Goal: Check status: Check status

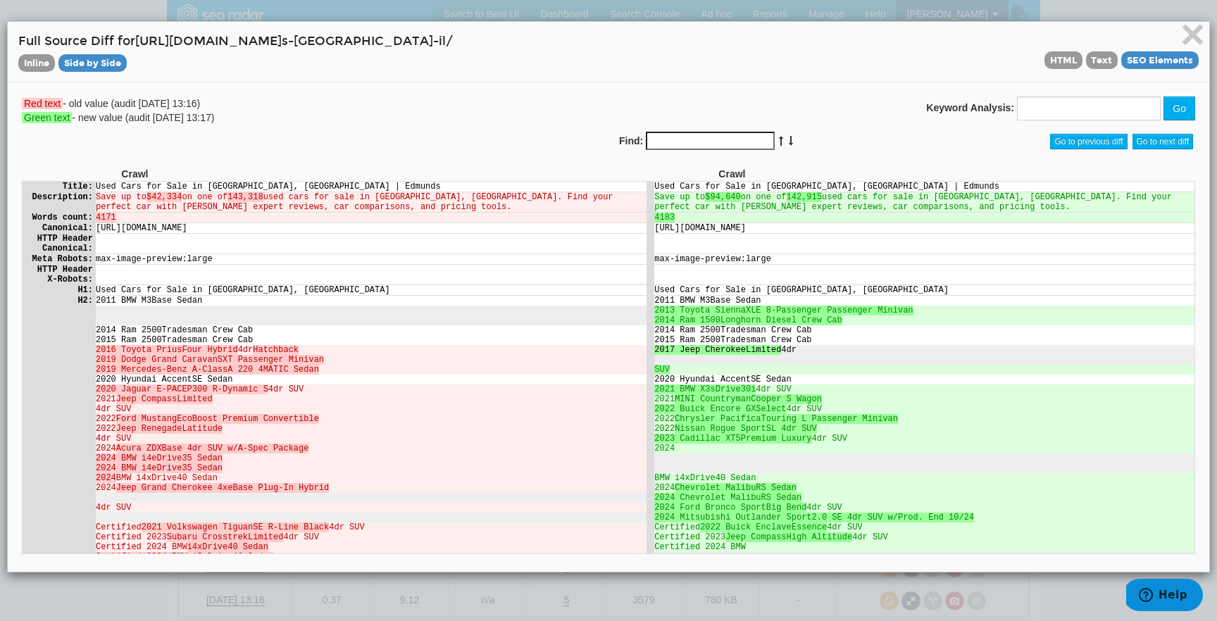
scroll to position [56, 0]
click at [501, 121] on div "Red text - old value (audit [DATE] 13:16) Green text - new value (audit [DATE] …" at bounding box center [309, 110] width 597 height 28
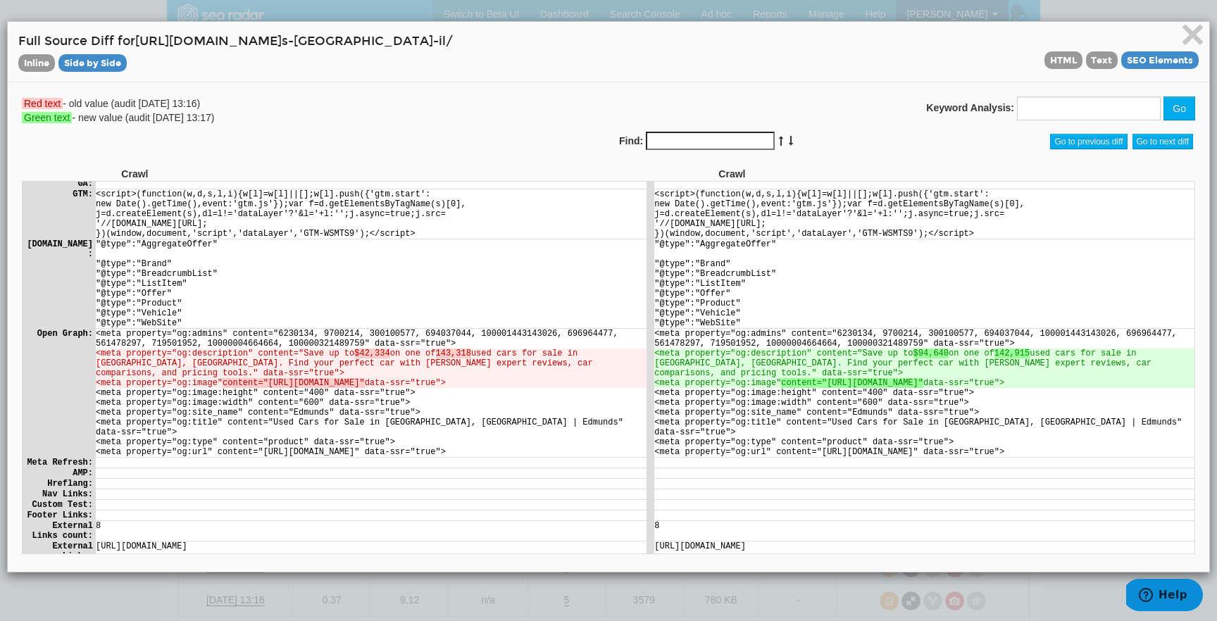
scroll to position [983, 0]
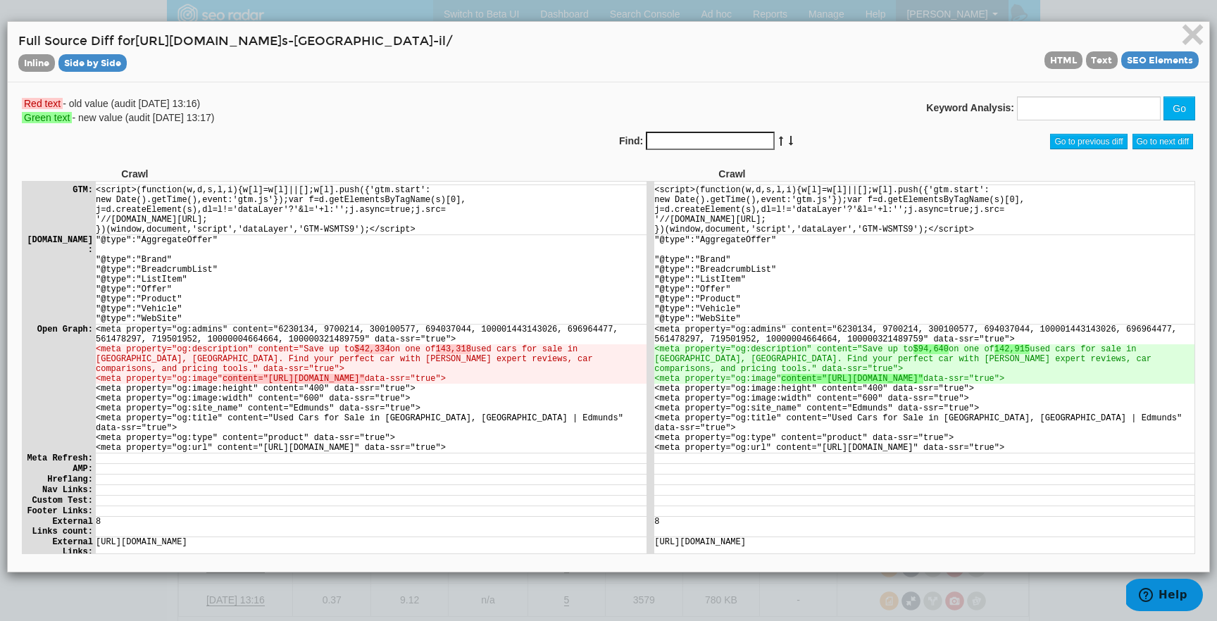
click at [439, 592] on div "× Full Source Diff for [URL][DOMAIN_NAME] s-[GEOGRAPHIC_DATA]-il/ Inline Side b…" at bounding box center [608, 297] width 1217 height 594
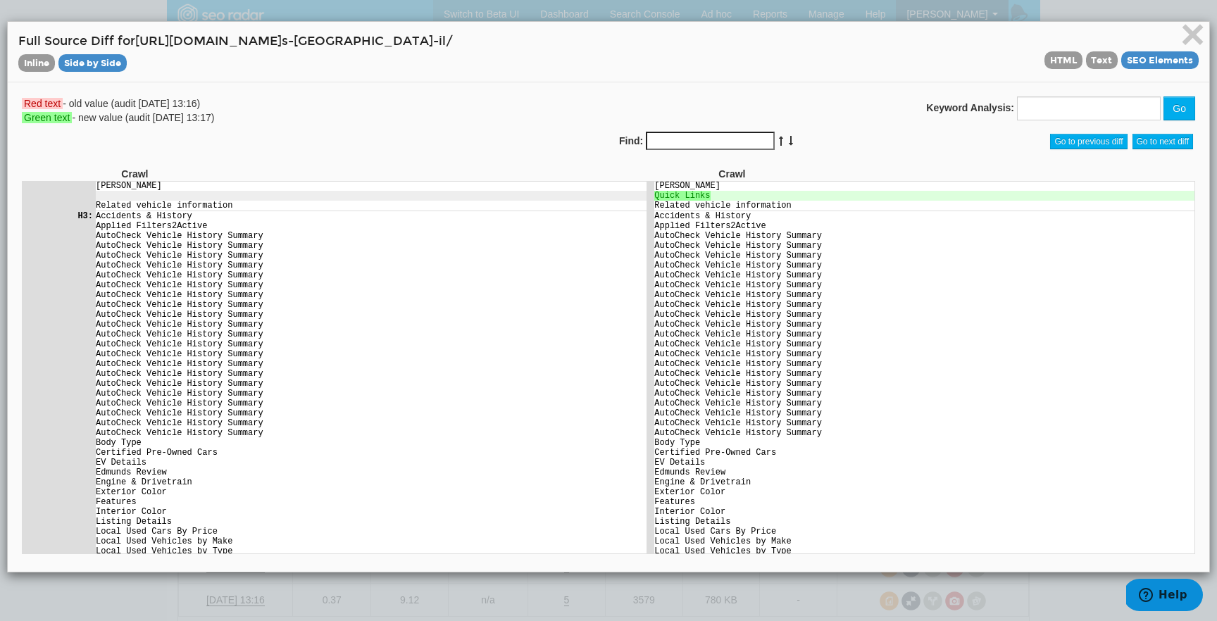
scroll to position [0, 0]
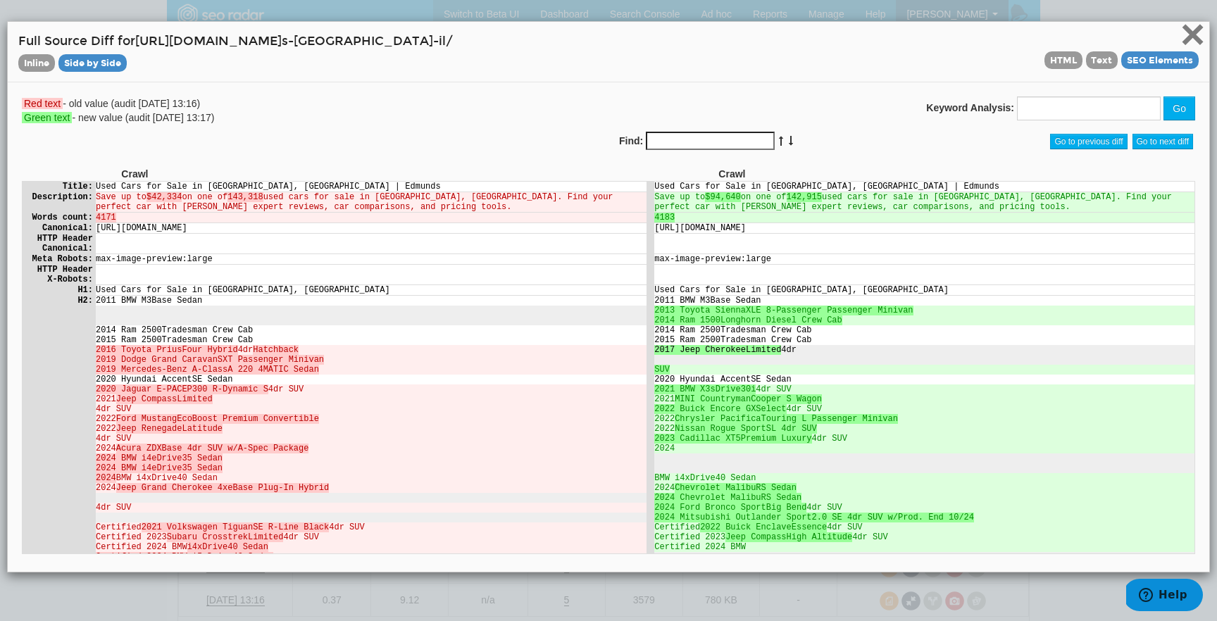
click at [1192, 35] on span "×" at bounding box center [1192, 34] width 25 height 47
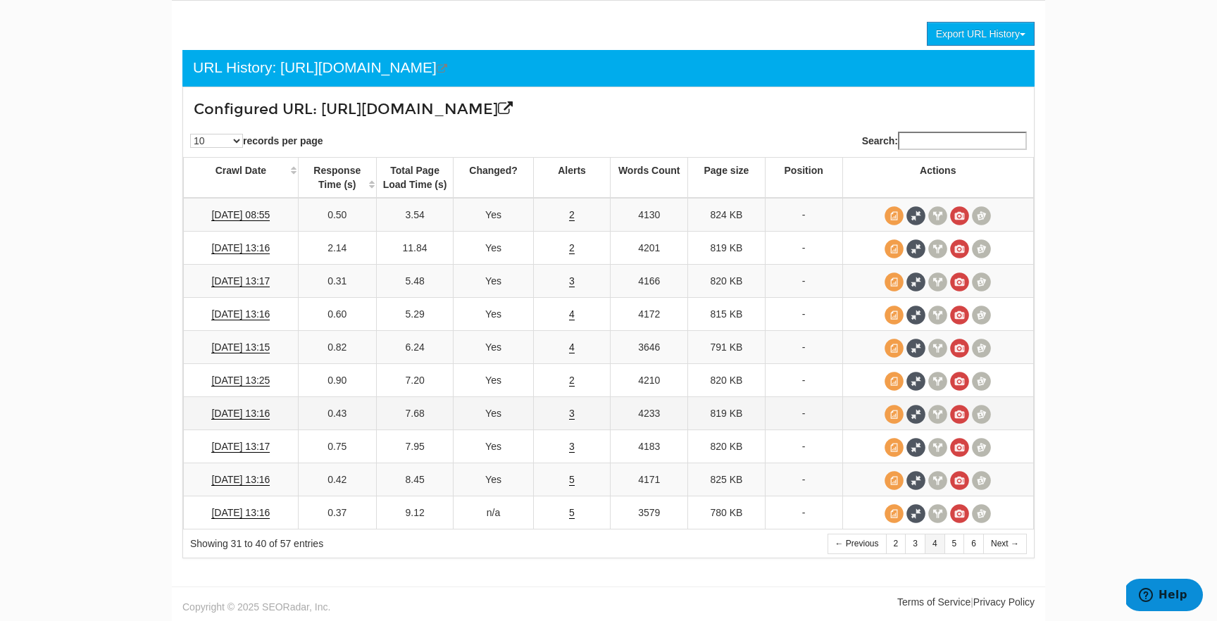
scroll to position [85, 0]
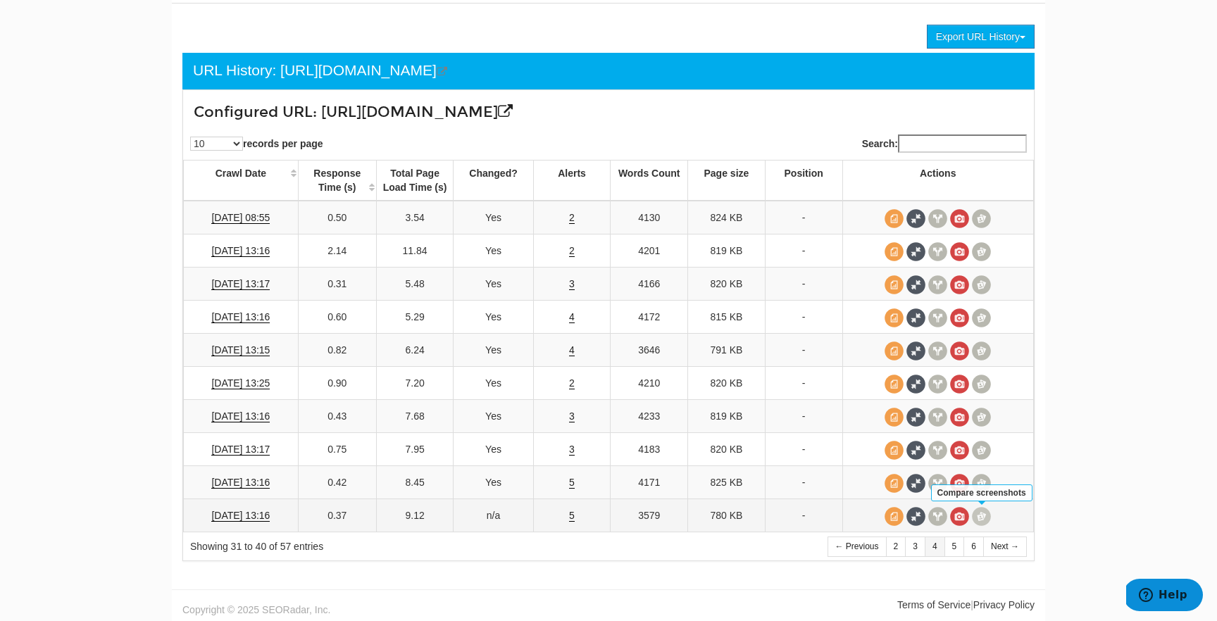
click at [987, 517] on span at bounding box center [981, 516] width 19 height 19
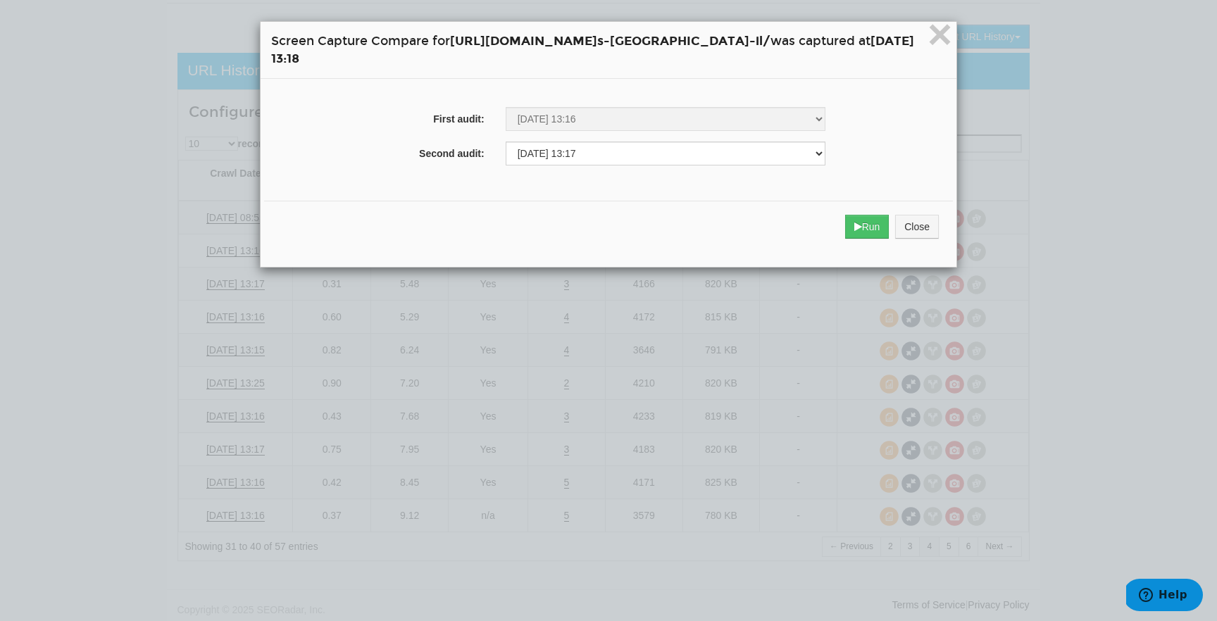
click at [1016, 494] on div "× Screen Capture Compare for [URL][DOMAIN_NAME] s-[GEOGRAPHIC_DATA]-il/ was cap…" at bounding box center [608, 310] width 1217 height 621
click at [926, 217] on button "Close" at bounding box center [917, 227] width 44 height 24
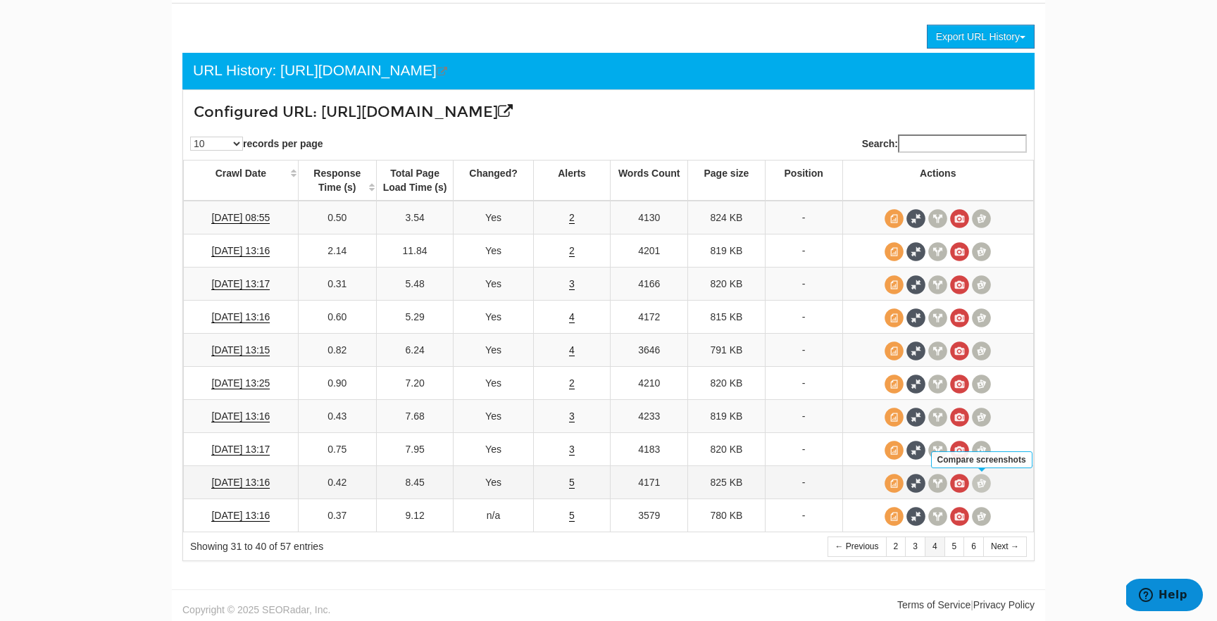
click at [985, 490] on span at bounding box center [981, 483] width 19 height 19
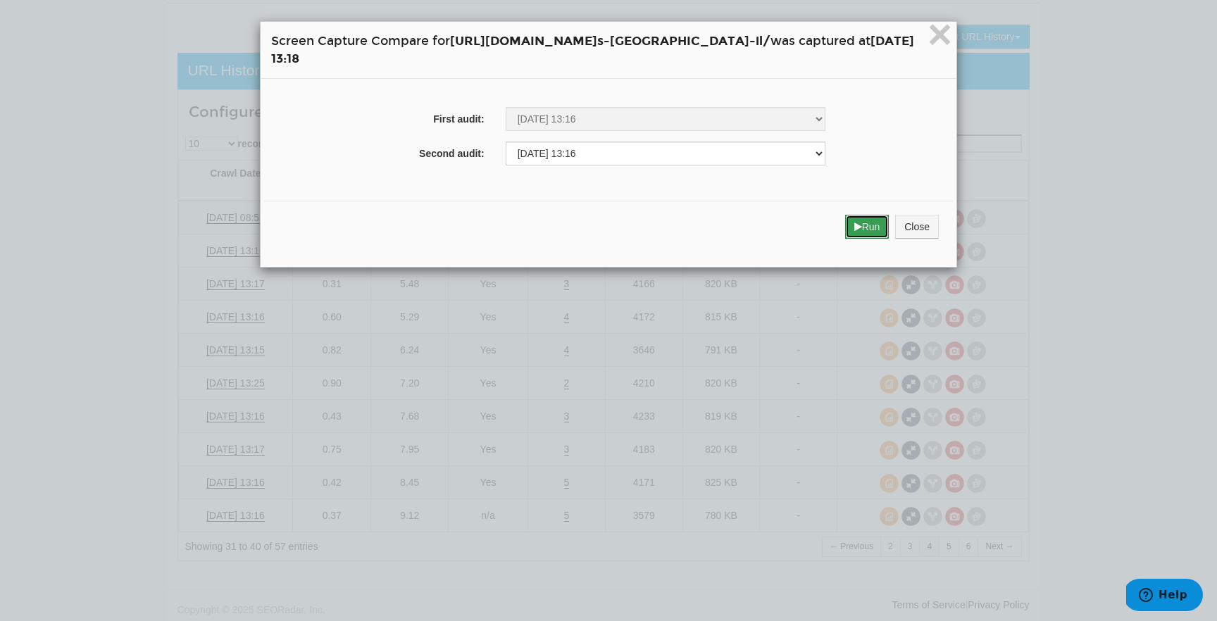
click at [889, 230] on button "Run" at bounding box center [867, 227] width 44 height 24
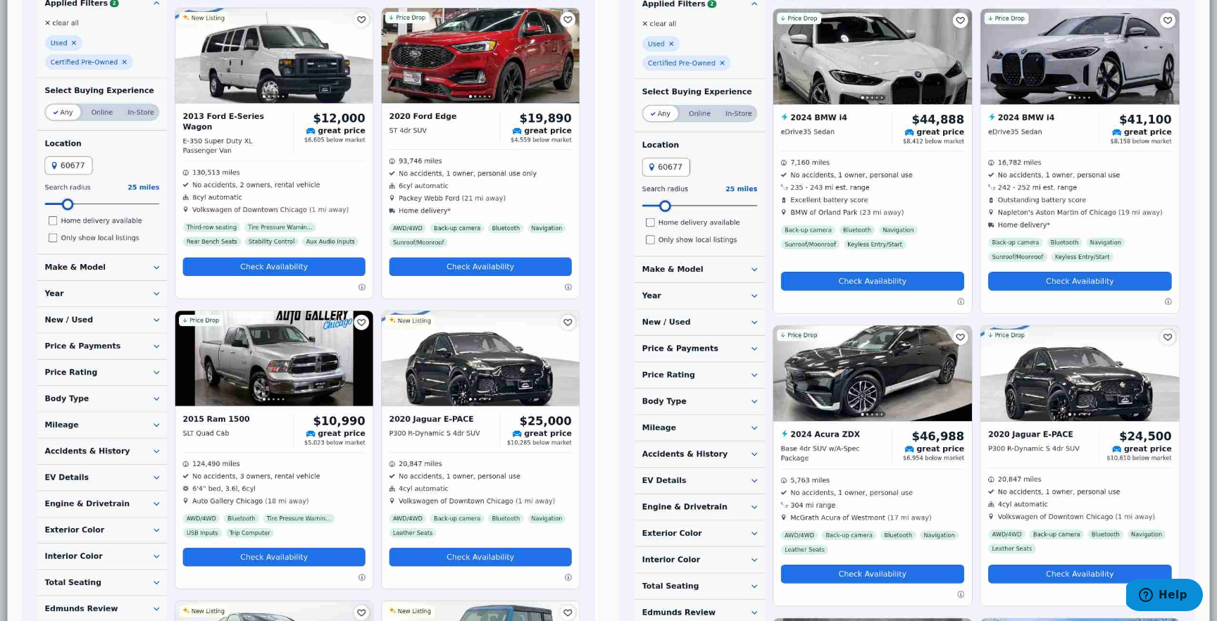
scroll to position [265, 0]
